Goal: Transaction & Acquisition: Purchase product/service

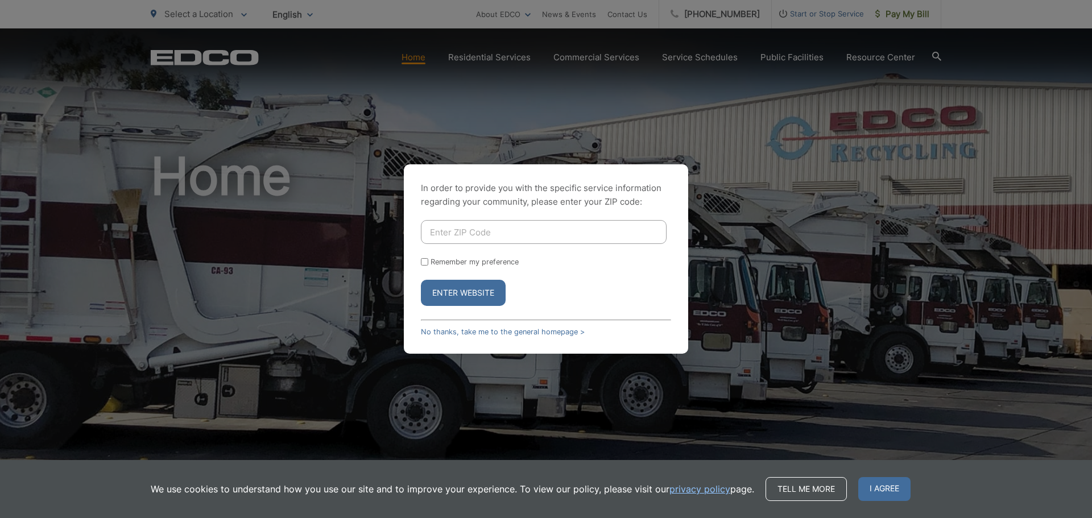
click at [501, 236] on input "Enter ZIP Code" at bounding box center [544, 232] width 246 height 24
type input "90806"
click at [477, 288] on button "Enter Website" at bounding box center [463, 293] width 85 height 26
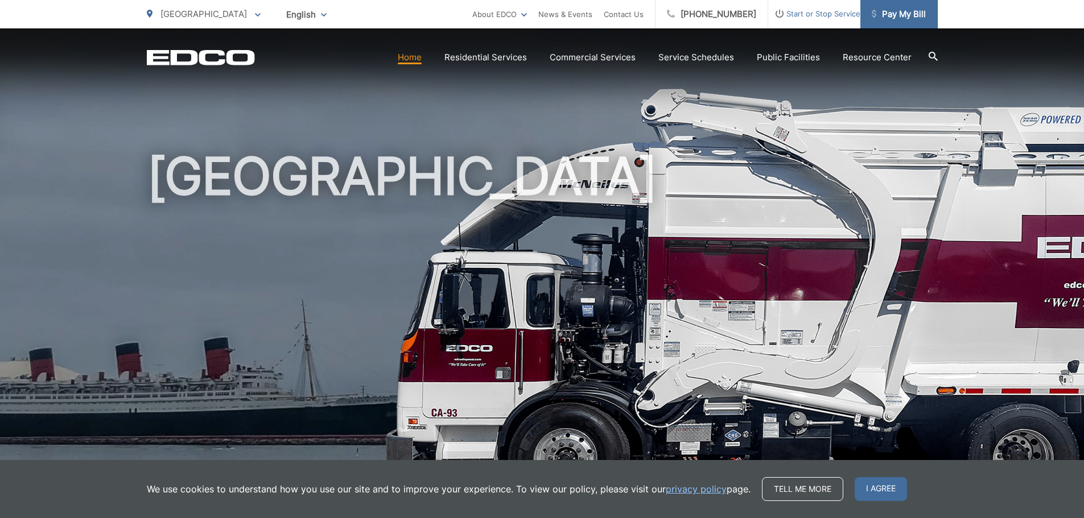
click at [897, 12] on span "Pay My Bill" at bounding box center [898, 14] width 54 height 14
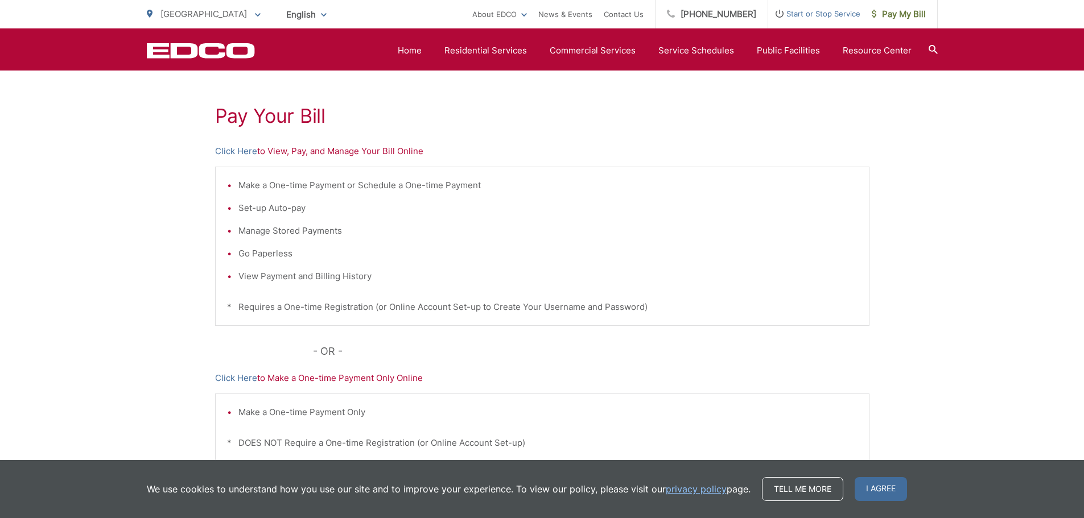
scroll to position [171, 0]
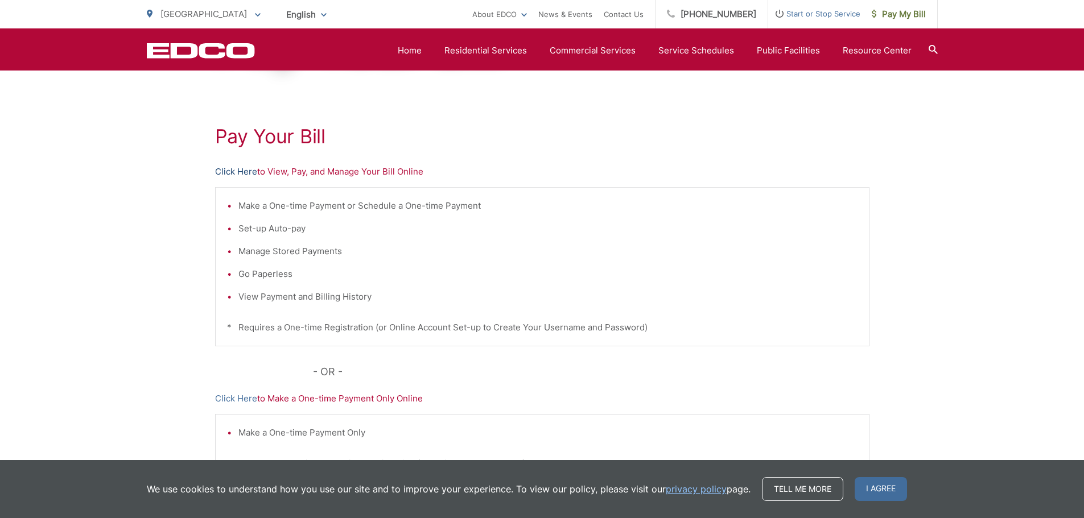
click at [237, 170] on link "Click Here" at bounding box center [236, 172] width 42 height 14
